Goal: Task Accomplishment & Management: Understand process/instructions

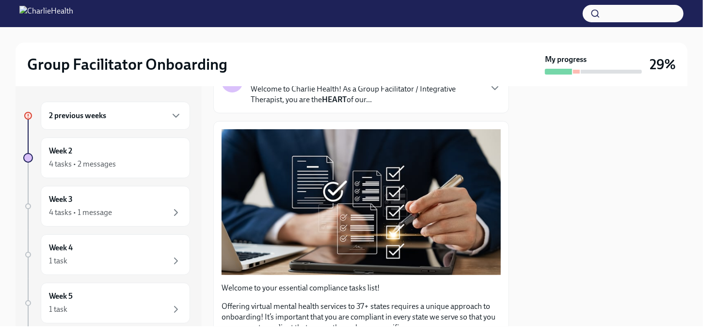
scroll to position [97, 0]
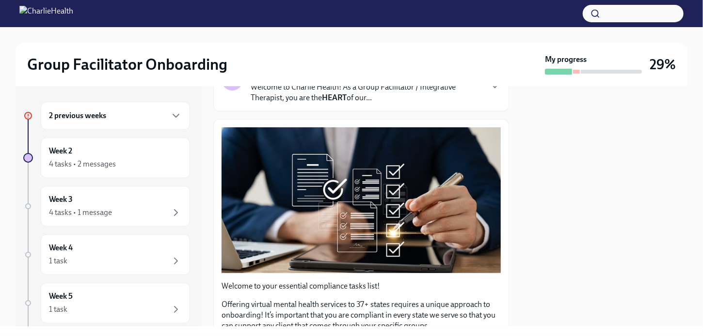
click at [378, 99] on p "Welcome to Charlie Health! As a Group Facilitator / Integrative Therapist, you …" at bounding box center [366, 92] width 231 height 21
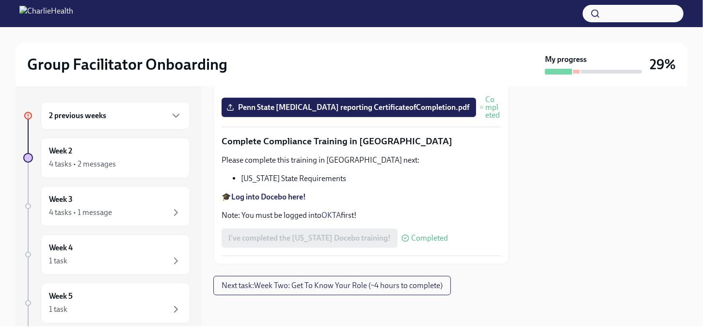
scroll to position [2605, 0]
click at [389, 284] on span "Next task : Week Two: Get To Know Your Role (~4 hours to complete)" at bounding box center [331, 286] width 221 height 10
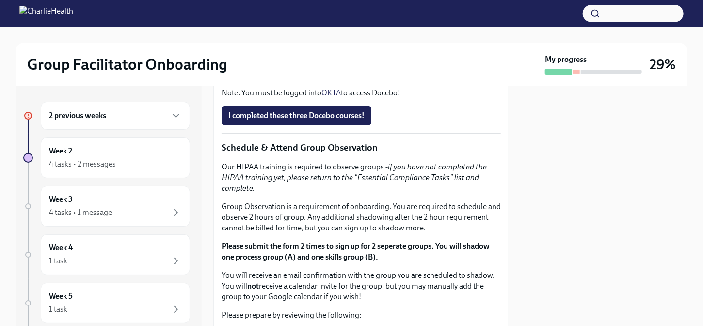
scroll to position [485, 0]
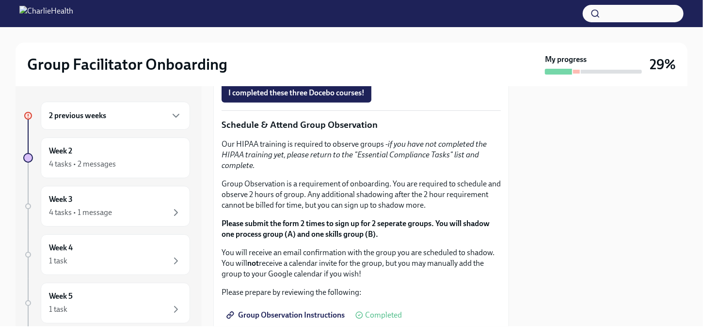
click at [283, 56] on strong "Click here to access your Docebo!" at bounding box center [286, 51] width 111 height 9
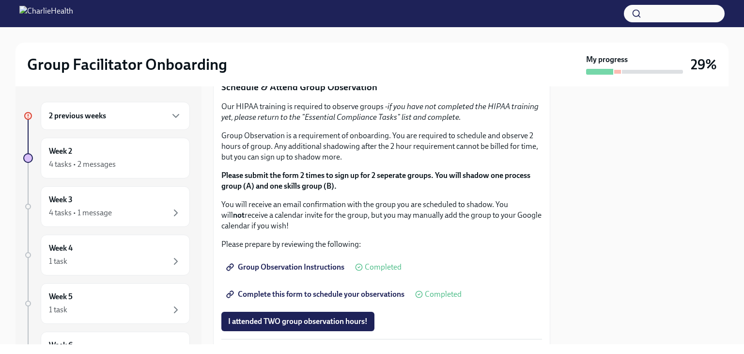
scroll to position [505, 0]
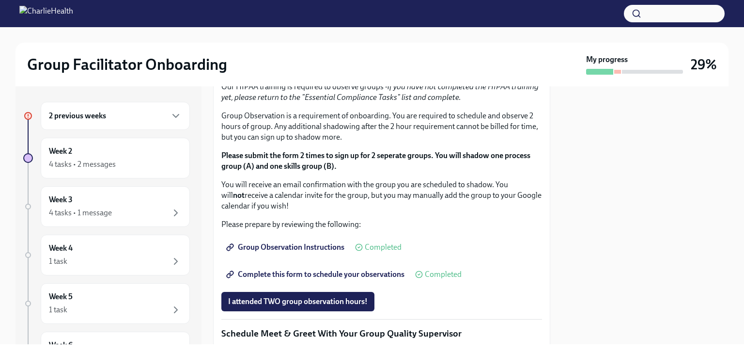
click at [298, 40] on span "I completed these three Docebo courses!" at bounding box center [296, 36] width 136 height 10
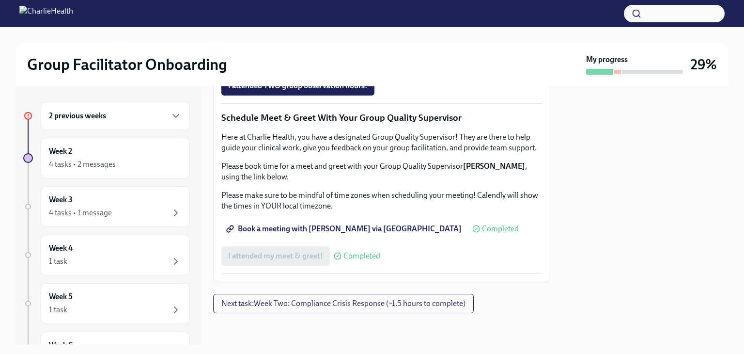
scroll to position [969, 0]
click at [321, 304] on span "Next task : Week Two: Compliance Crisis Response (~1.5 hours to complete)" at bounding box center [343, 304] width 244 height 10
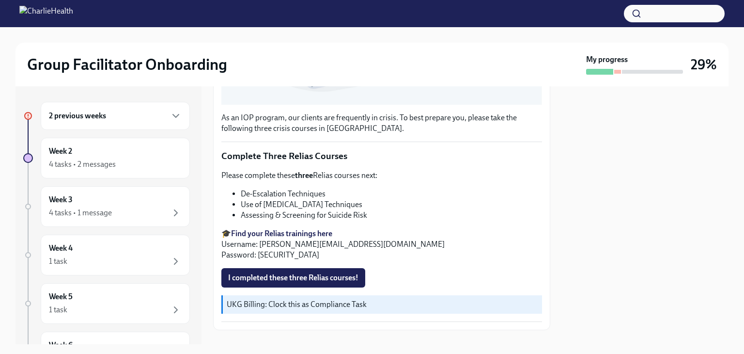
scroll to position [332, 0]
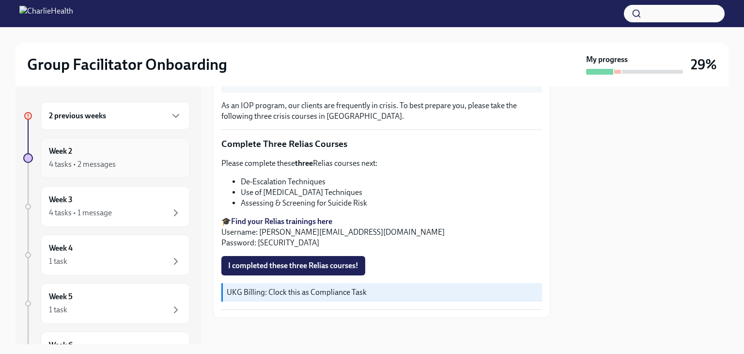
click at [82, 157] on div "Week 2 4 tasks • 2 messages" at bounding box center [115, 158] width 133 height 24
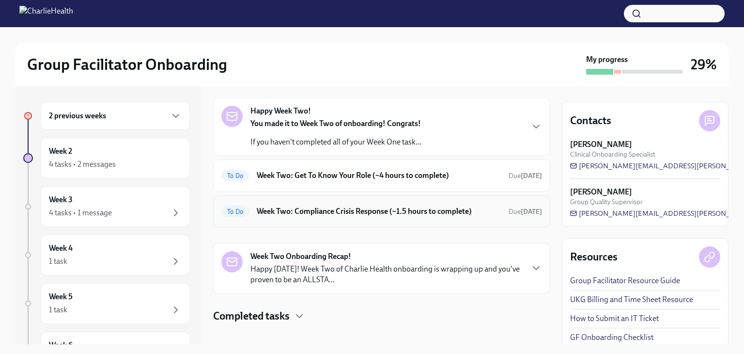
scroll to position [123, 0]
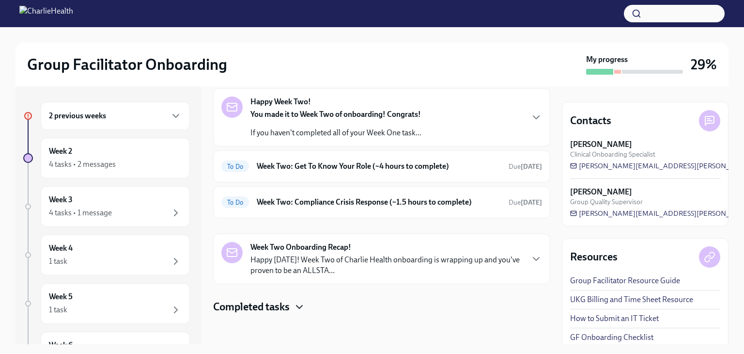
click at [301, 301] on icon "button" at bounding box center [300, 307] width 12 height 12
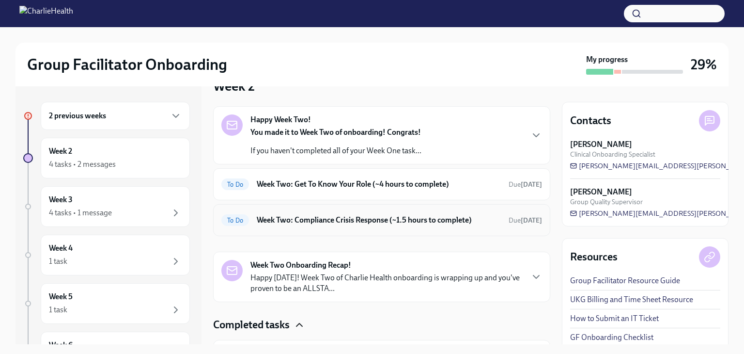
click at [334, 216] on h6 "Week Two: Compliance Crisis Response (~1.5 hours to complete)" at bounding box center [379, 220] width 244 height 11
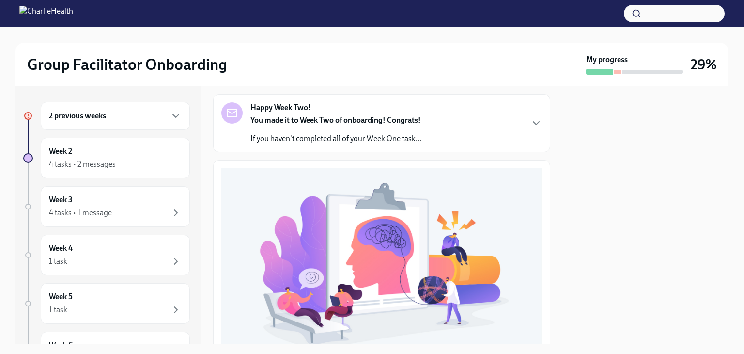
scroll to position [48, 0]
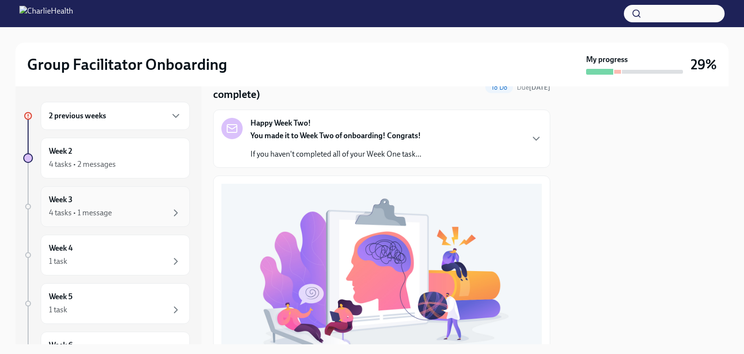
click at [97, 202] on div "Week 3 4 tasks • 1 message" at bounding box center [115, 206] width 133 height 24
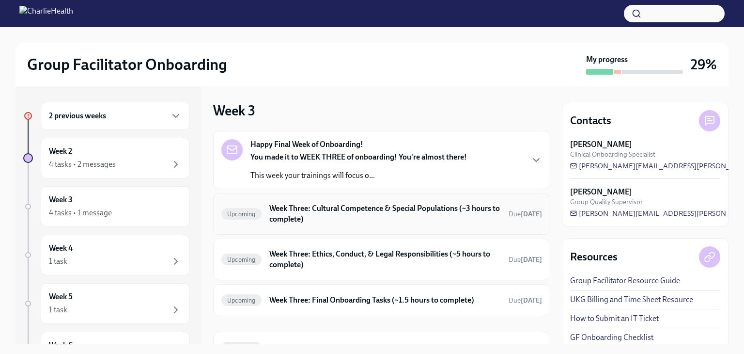
click at [381, 211] on h6 "Week Three: Cultural Competence & Special Populations (~3 hours to complete)" at bounding box center [385, 213] width 232 height 21
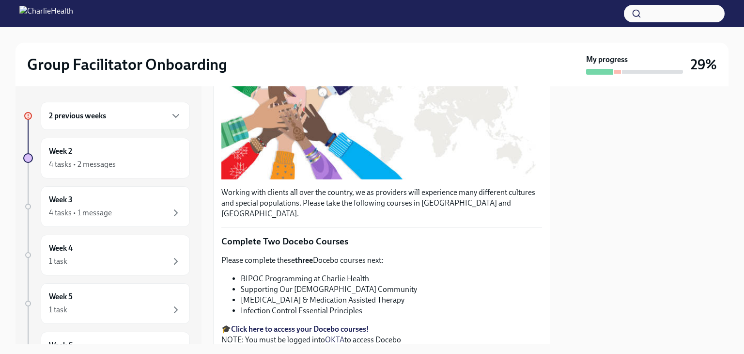
scroll to position [194, 0]
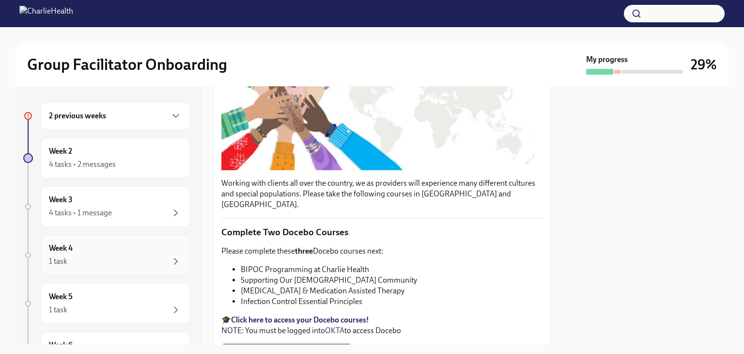
click at [101, 259] on div "1 task" at bounding box center [115, 261] width 133 height 12
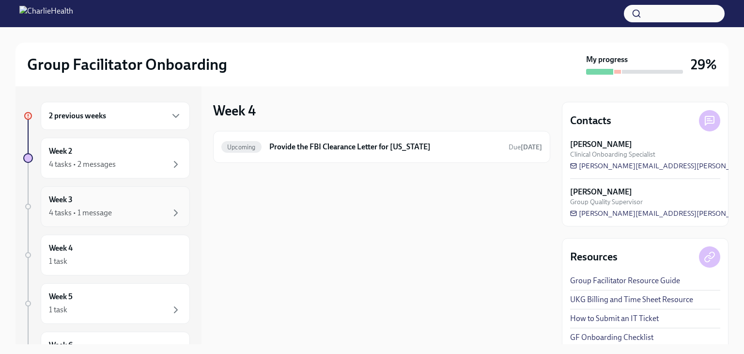
click at [103, 204] on div "Week 3 4 tasks • 1 message" at bounding box center [115, 206] width 133 height 24
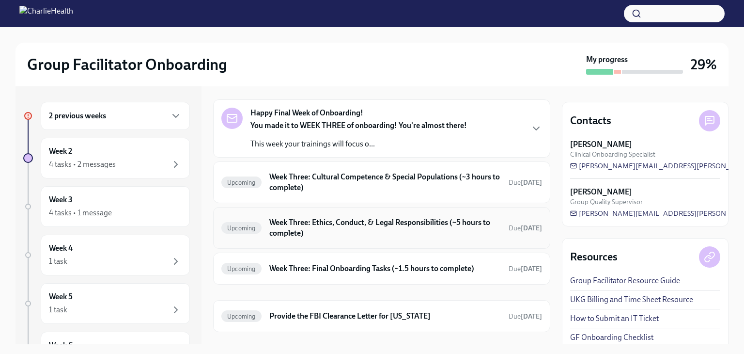
scroll to position [48, 0]
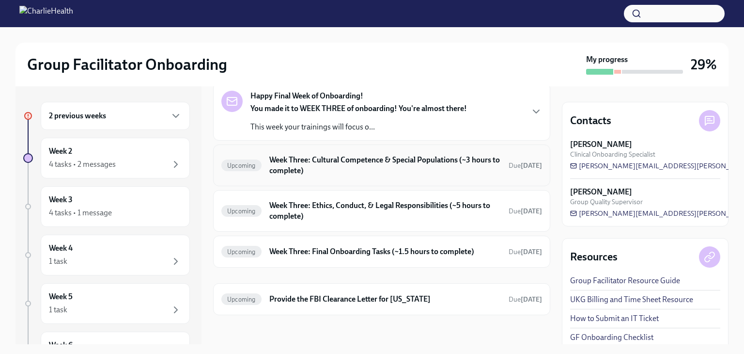
click at [358, 165] on h6 "Week Three: Cultural Competence & Special Populations (~3 hours to complete)" at bounding box center [385, 165] width 232 height 21
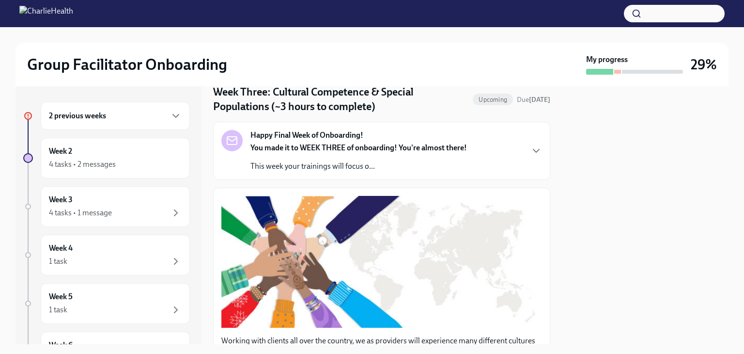
scroll to position [36, 0]
click at [88, 158] on div "4 tasks • 2 messages" at bounding box center [115, 164] width 133 height 12
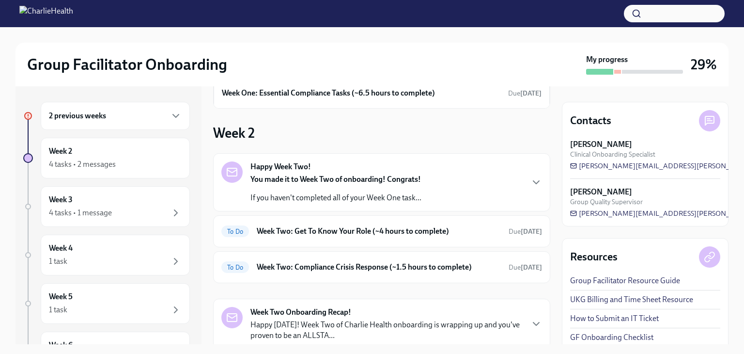
scroll to position [123, 0]
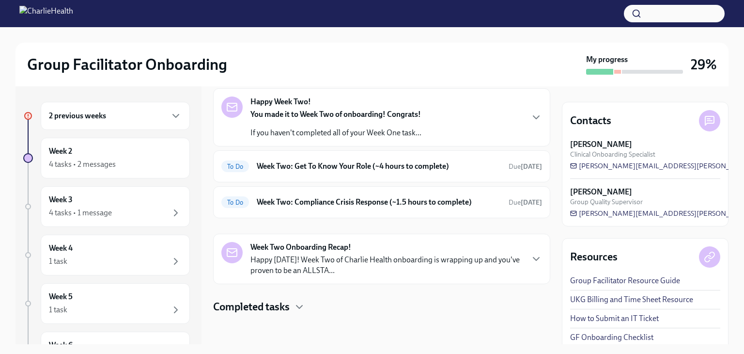
click at [405, 255] on p "Happy [DATE]! Week Two of Charlie Health onboarding is wrapping up and you've p…" at bounding box center [387, 264] width 272 height 21
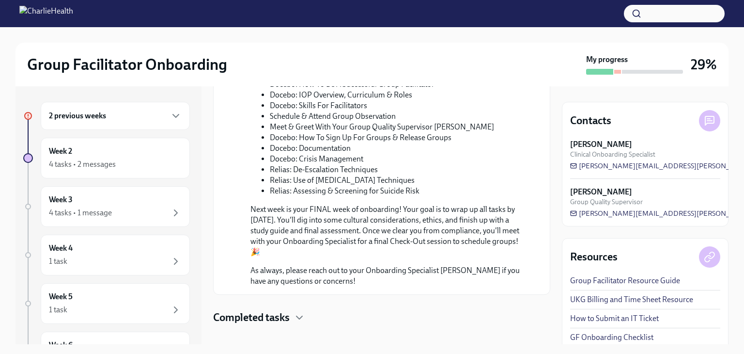
scroll to position [577, 0]
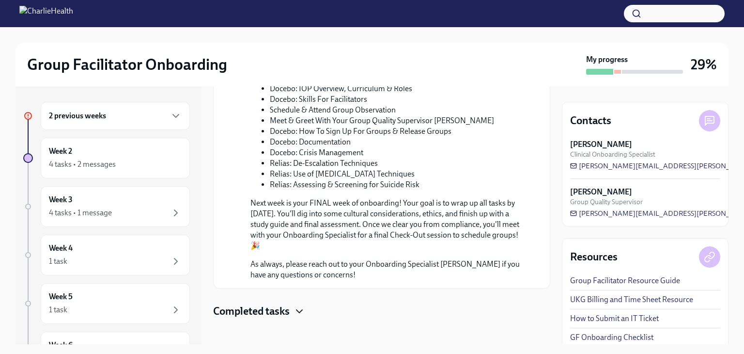
click at [297, 308] on icon "button" at bounding box center [300, 311] width 12 height 12
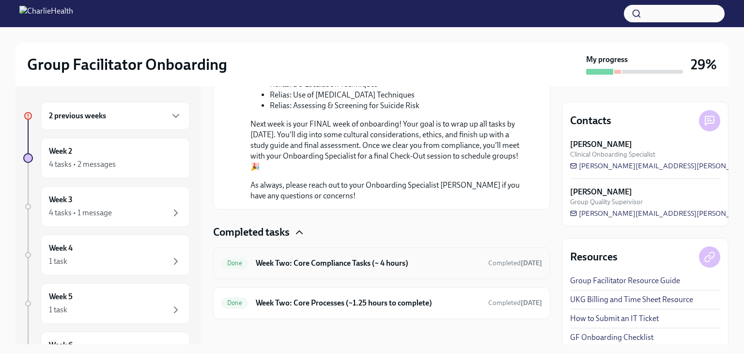
click at [378, 258] on h6 "Week Two: Core Compliance Tasks (~ 4 hours)" at bounding box center [368, 263] width 225 height 11
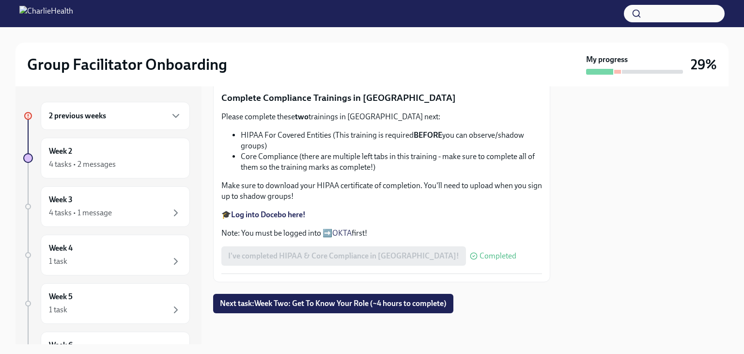
scroll to position [603, 0]
click at [323, 306] on span "Next task : Week Two: Get To Know Your Role (~4 hours to complete)" at bounding box center [333, 304] width 227 height 10
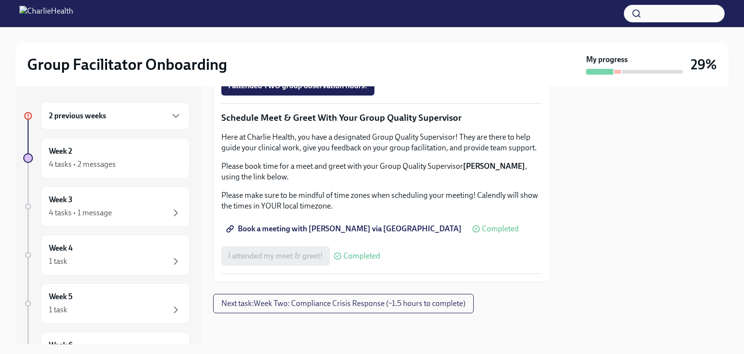
scroll to position [969, 0]
click at [101, 116] on h6 "2 previous weeks" at bounding box center [77, 116] width 57 height 11
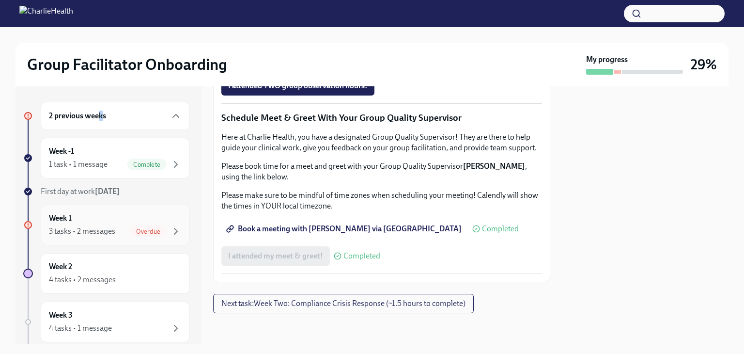
click at [113, 212] on div "Week 1 3 tasks • 2 messages Overdue" at bounding box center [115, 225] width 149 height 41
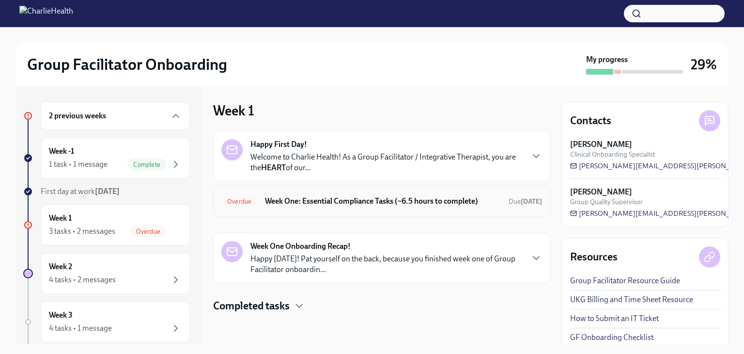
click at [390, 200] on h6 "Week One: Essential Compliance Tasks (~6.5 hours to complete)" at bounding box center [383, 201] width 236 height 11
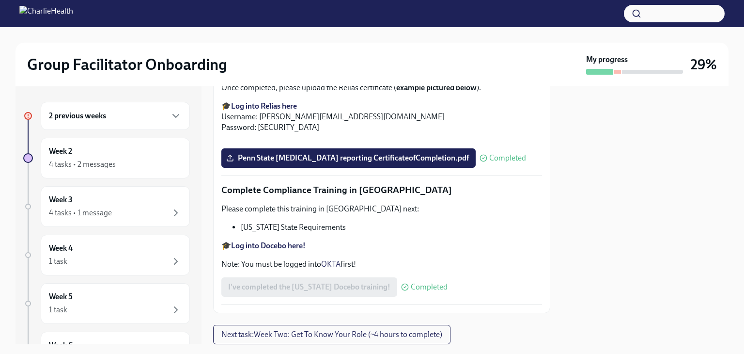
scroll to position [1842, 0]
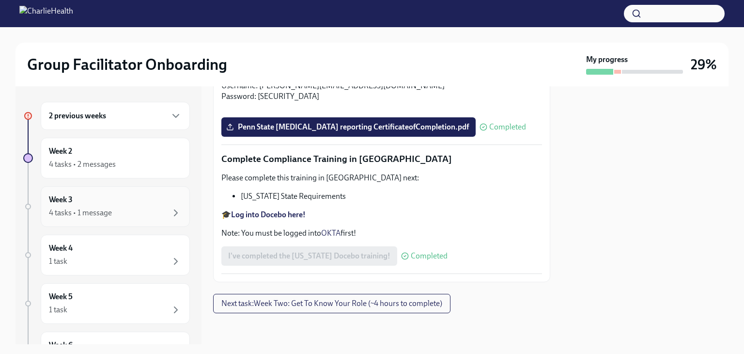
click at [98, 212] on div "4 tasks • 1 message" at bounding box center [80, 212] width 63 height 11
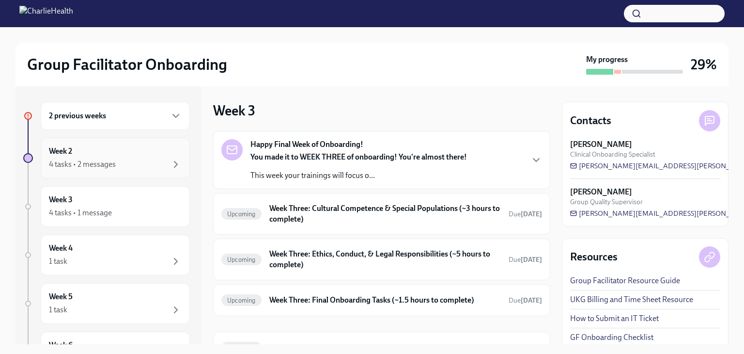
click at [83, 168] on div "4 tasks • 2 messages" at bounding box center [82, 164] width 67 height 11
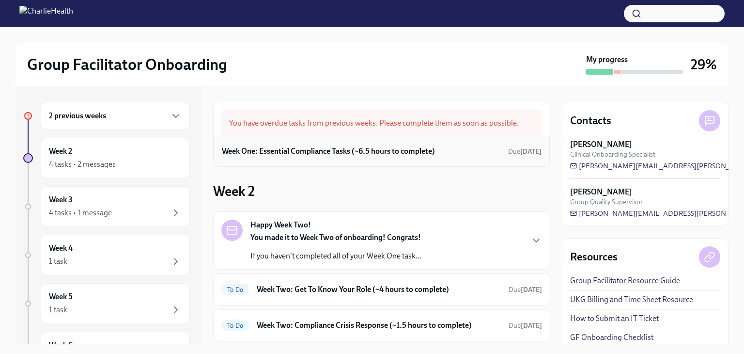
click at [429, 152] on h6 "Week One: Essential Compliance Tasks (~6.5 hours to complete)" at bounding box center [328, 151] width 213 height 11
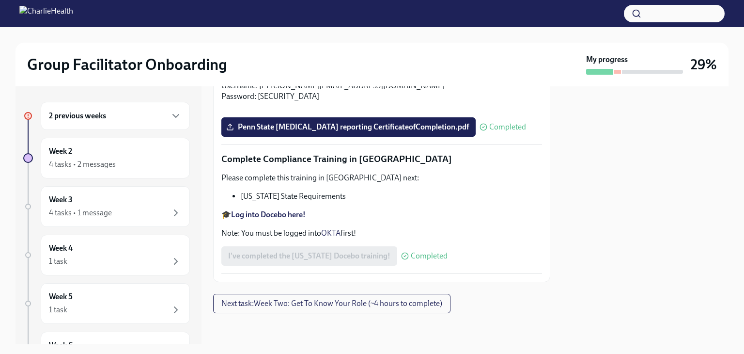
scroll to position [2142, 0]
click at [375, 301] on span "Next task : Week Two: Get To Know Your Role (~4 hours to complete)" at bounding box center [331, 304] width 221 height 10
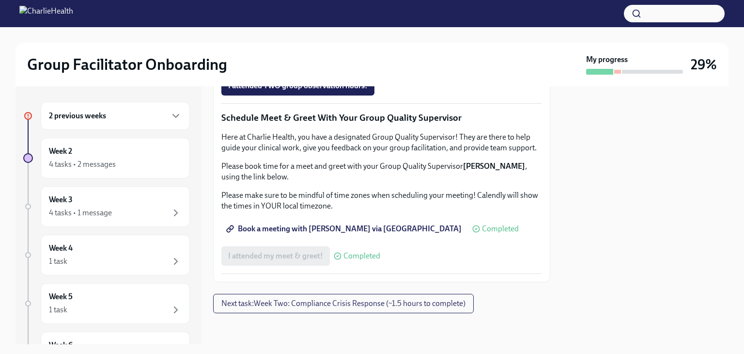
scroll to position [969, 0]
click at [405, 305] on span "Next task : Week Two: Compliance Crisis Response (~1.5 hours to complete)" at bounding box center [343, 304] width 244 height 10
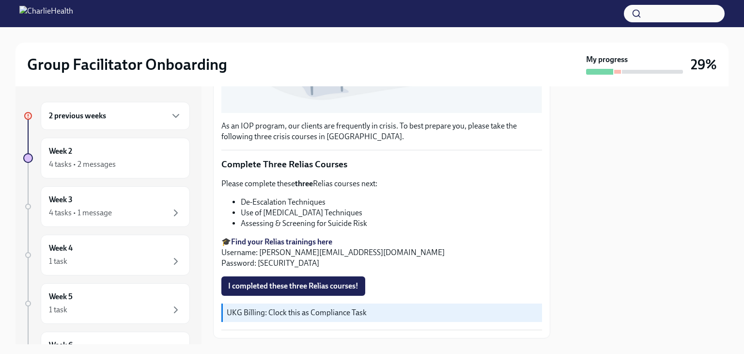
scroll to position [332, 0]
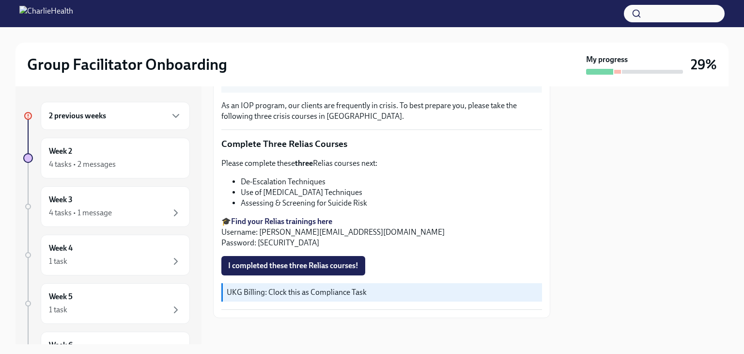
click at [295, 217] on strong "Find your Relias trainings here" at bounding box center [281, 221] width 101 height 9
